Goal: Browse casually: Explore the website without a specific task or goal

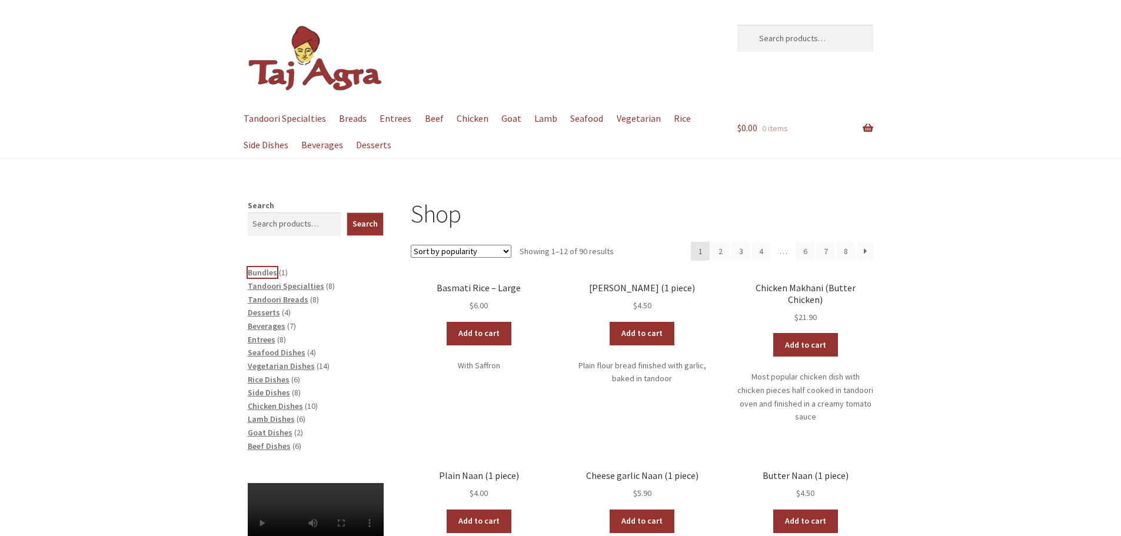
click at [265, 269] on span "Bundles" at bounding box center [262, 272] width 29 height 11
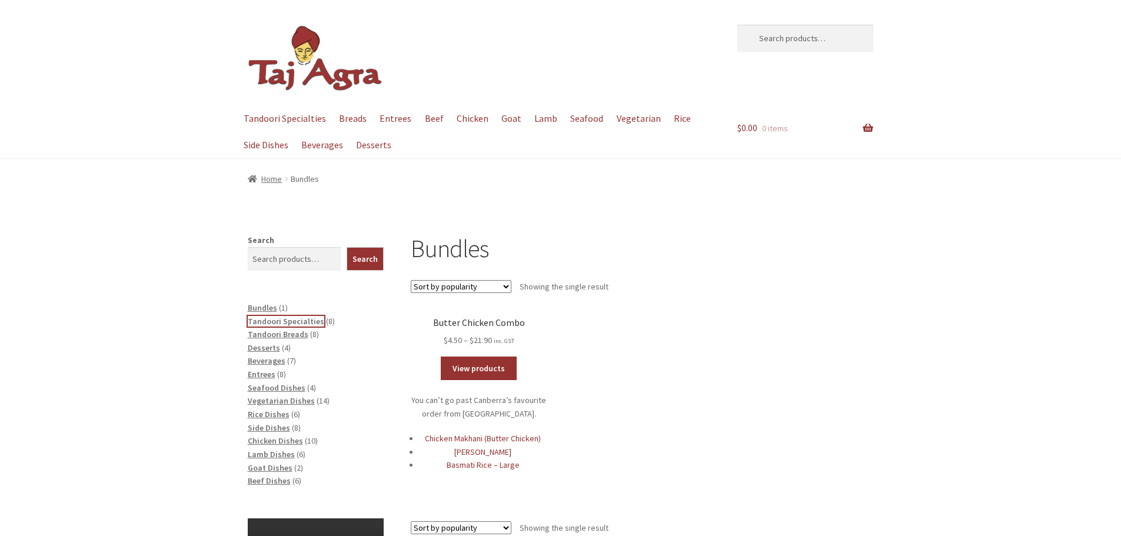
click at [299, 321] on span "Tandoori Specialties" at bounding box center [286, 321] width 76 height 11
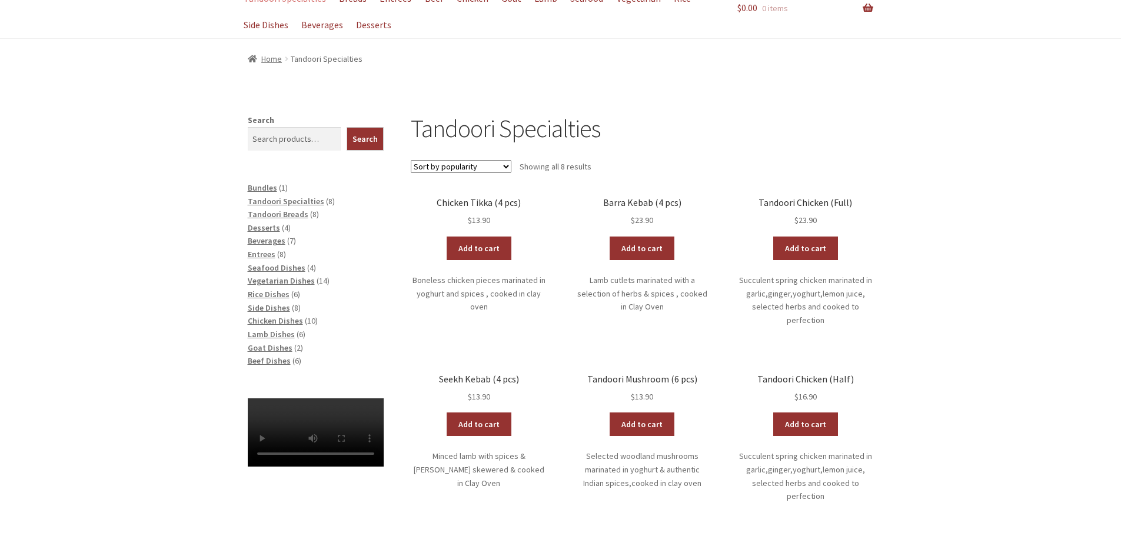
scroll to position [118, 0]
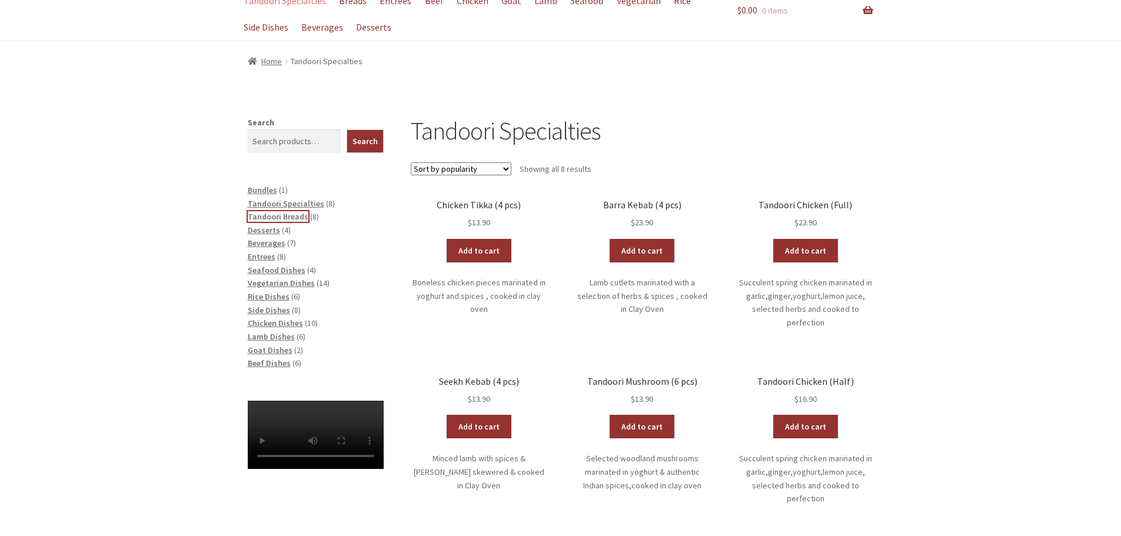
click at [281, 214] on span "Tandoori Breads" at bounding box center [278, 216] width 61 height 11
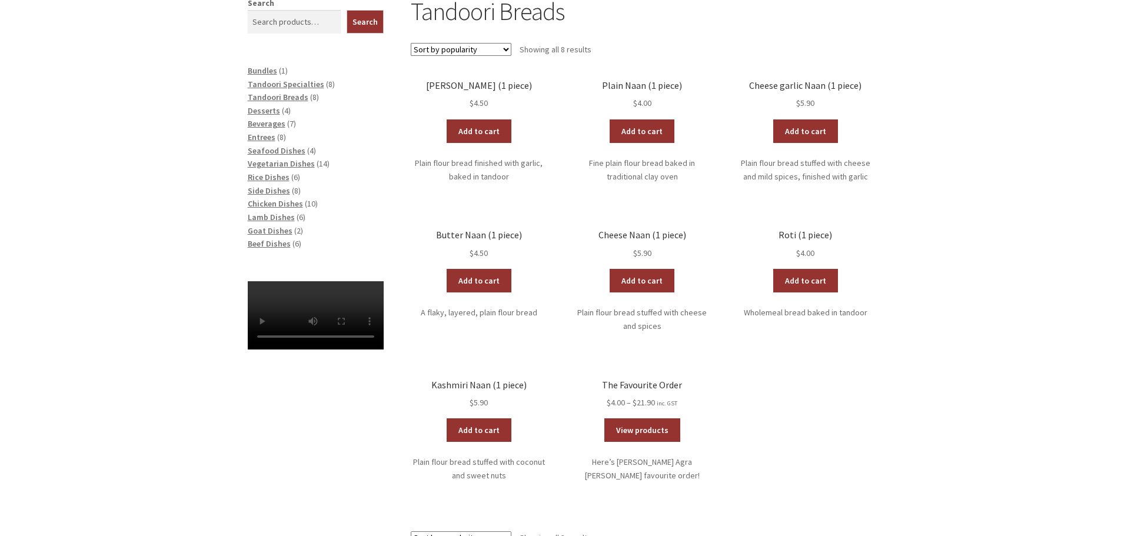
scroll to position [134, 0]
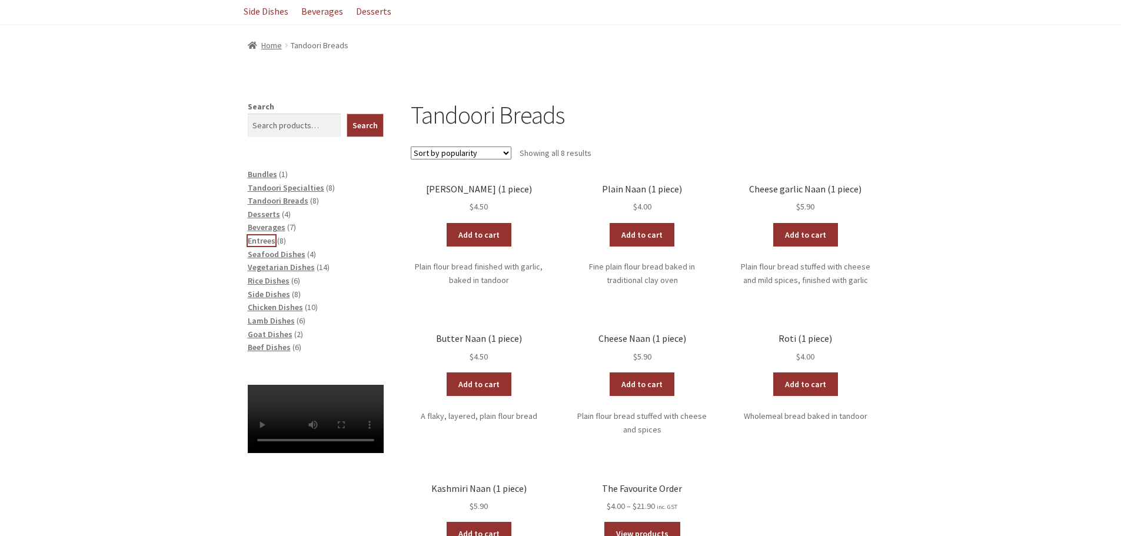
click at [257, 241] on span "Entrees" at bounding box center [262, 240] width 28 height 11
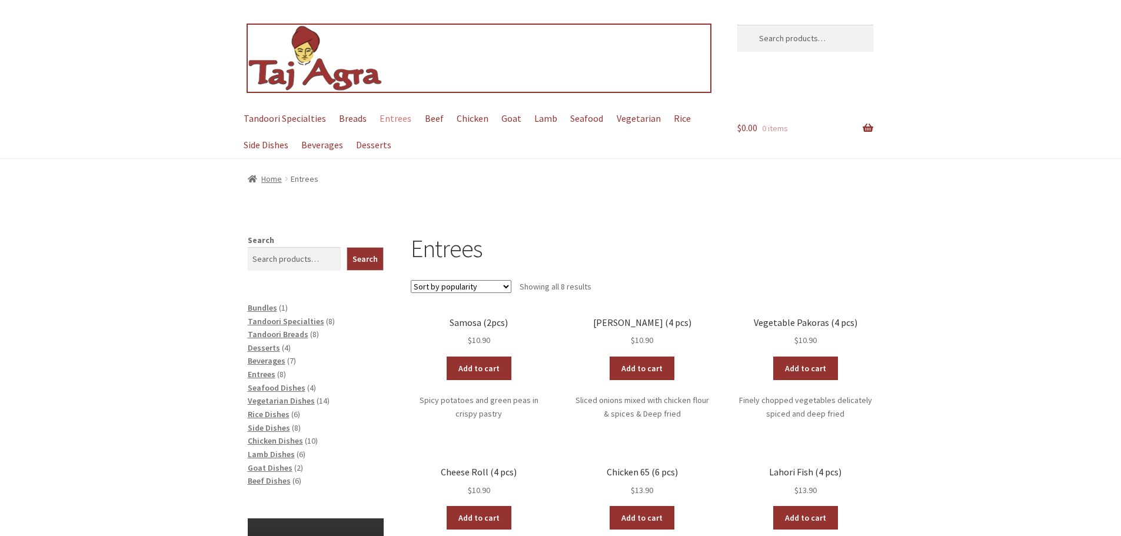
click at [306, 46] on img at bounding box center [315, 59] width 135 height 68
